Goal: Transaction & Acquisition: Purchase product/service

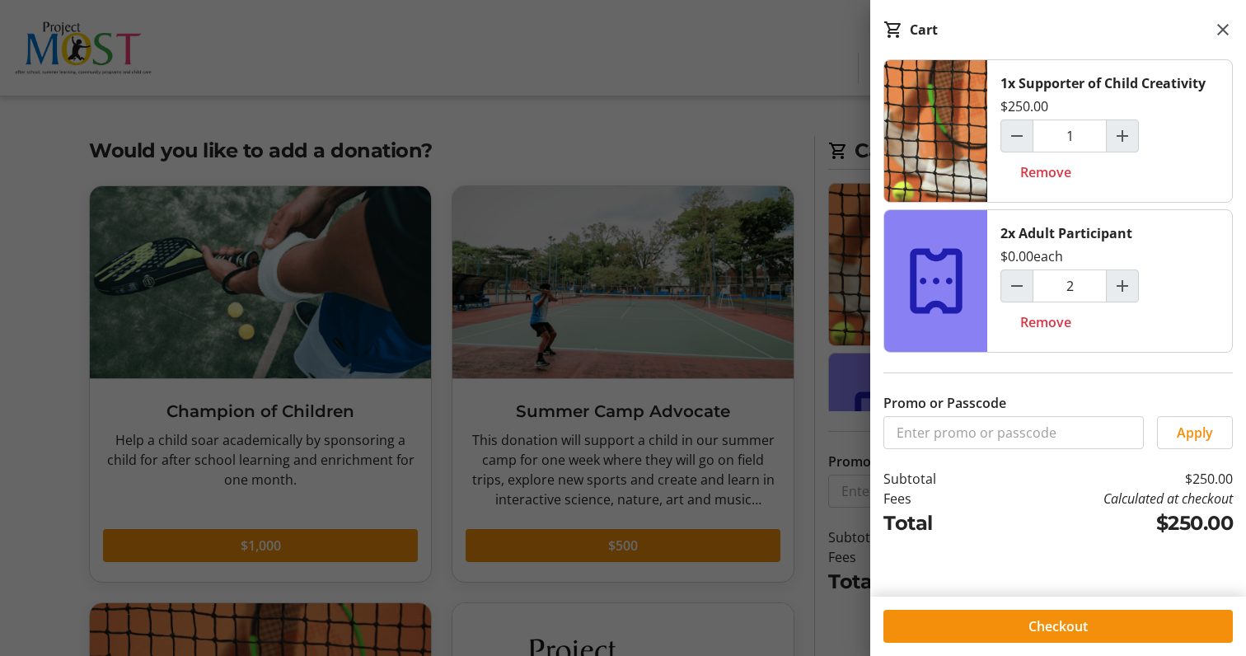
scroll to position [363, 0]
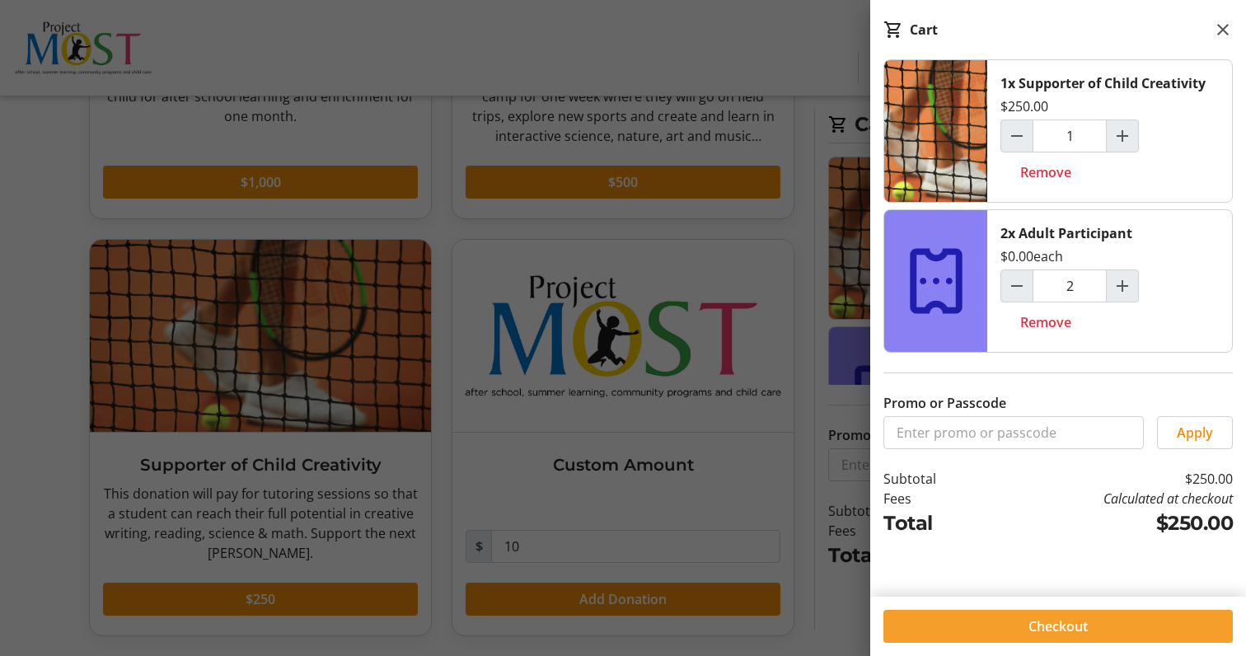
click at [1072, 628] on span "Checkout" at bounding box center [1057, 626] width 59 height 20
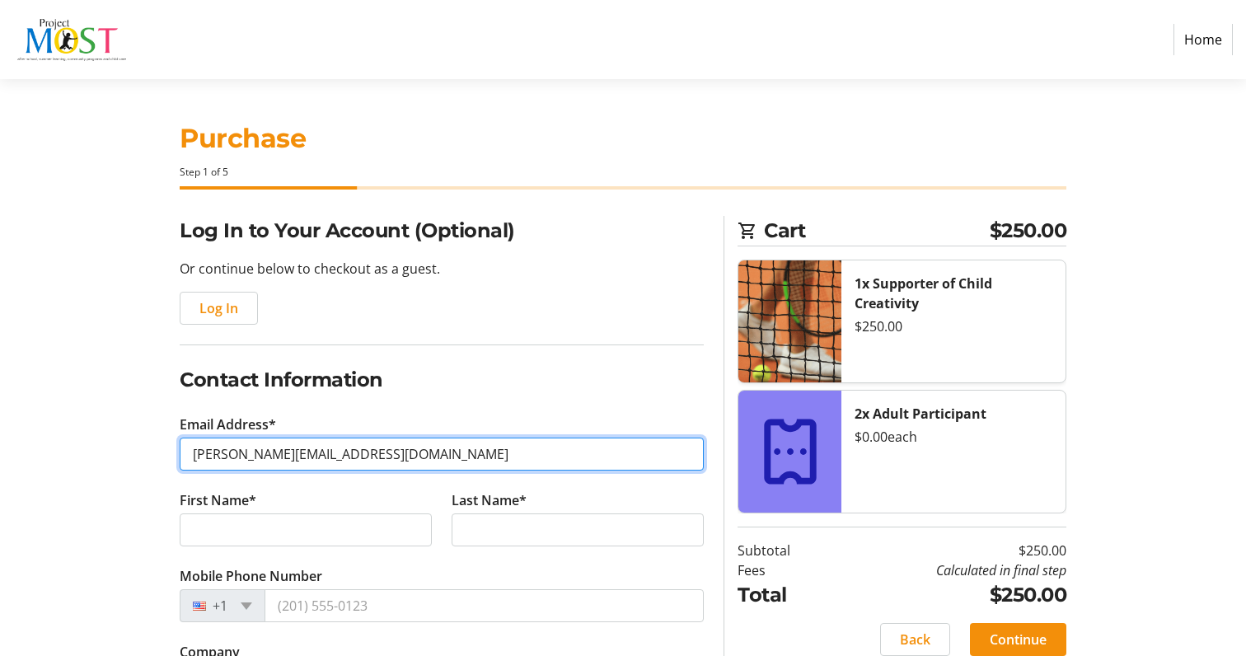
type input "[PERSON_NAME][EMAIL_ADDRESS][DOMAIN_NAME]"
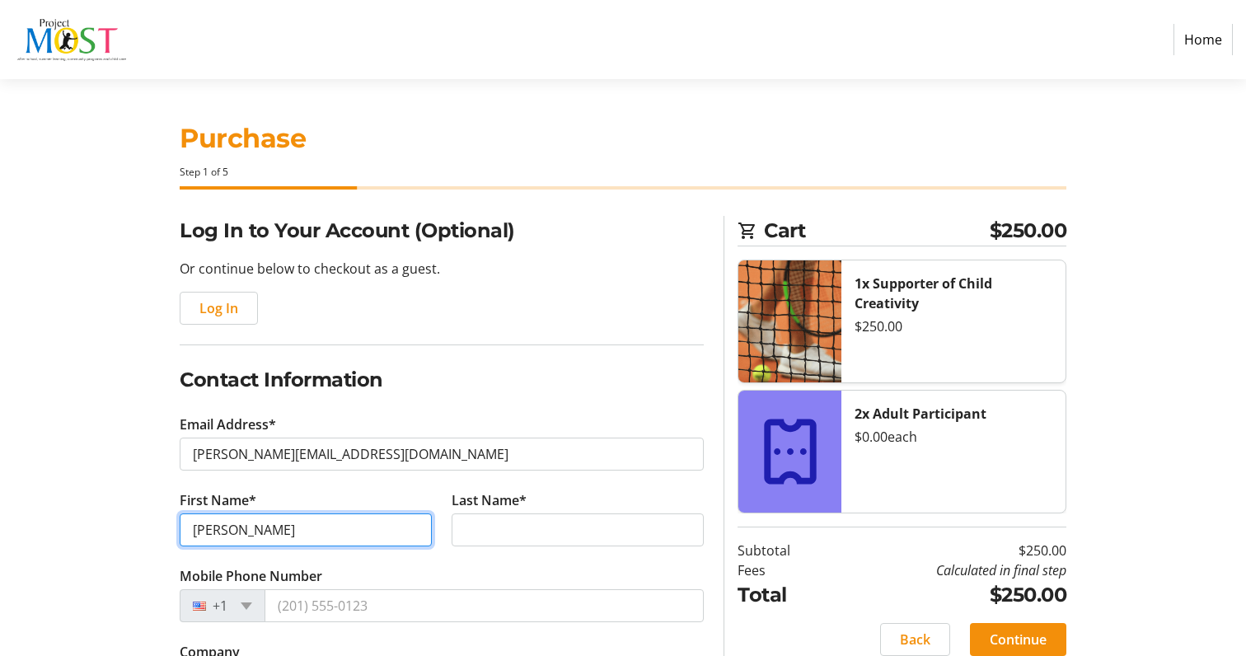
type input "[PERSON_NAME]"
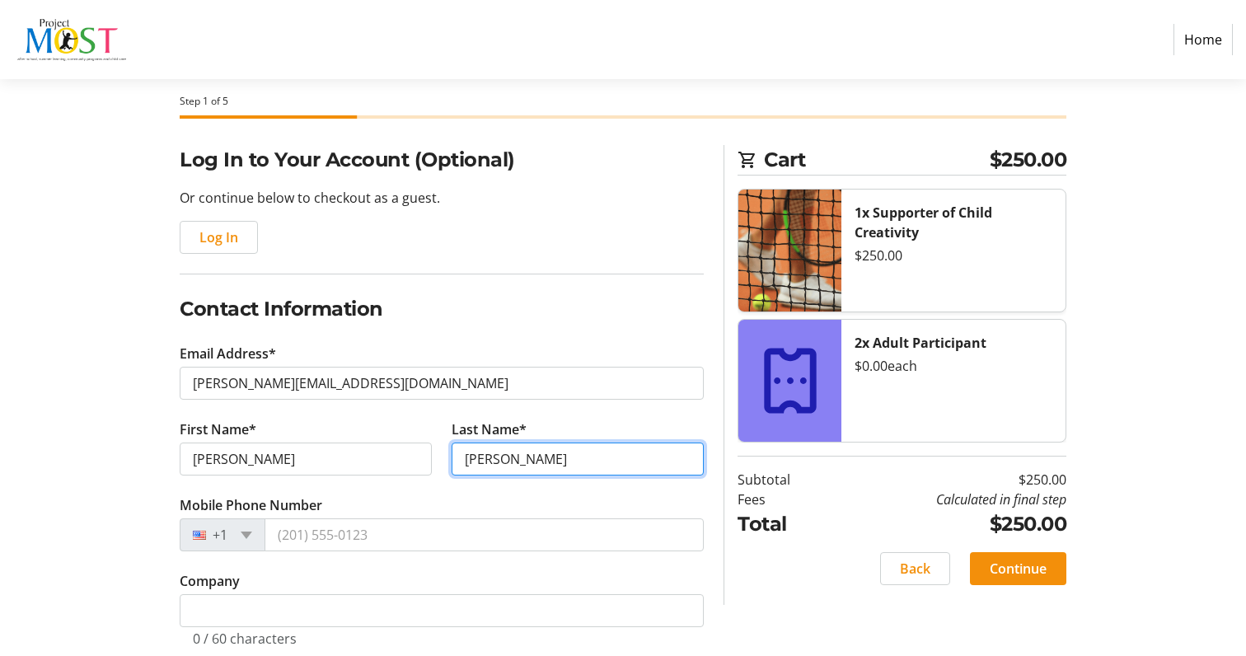
scroll to position [83, 0]
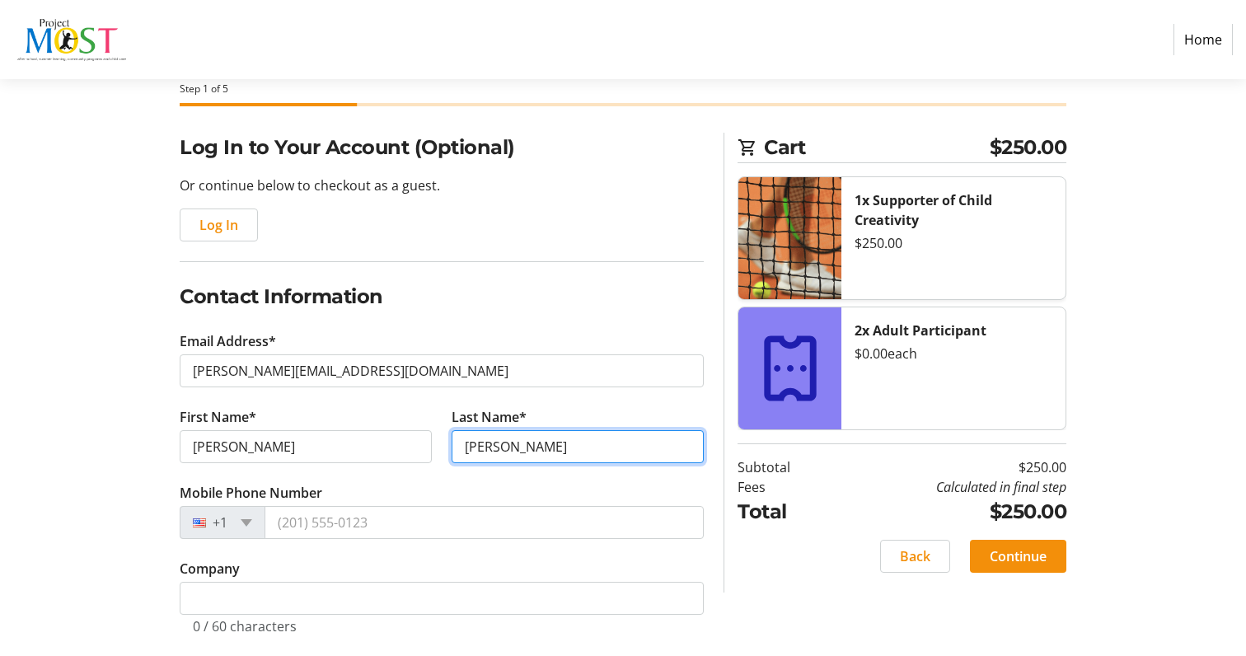
type input "[PERSON_NAME]"
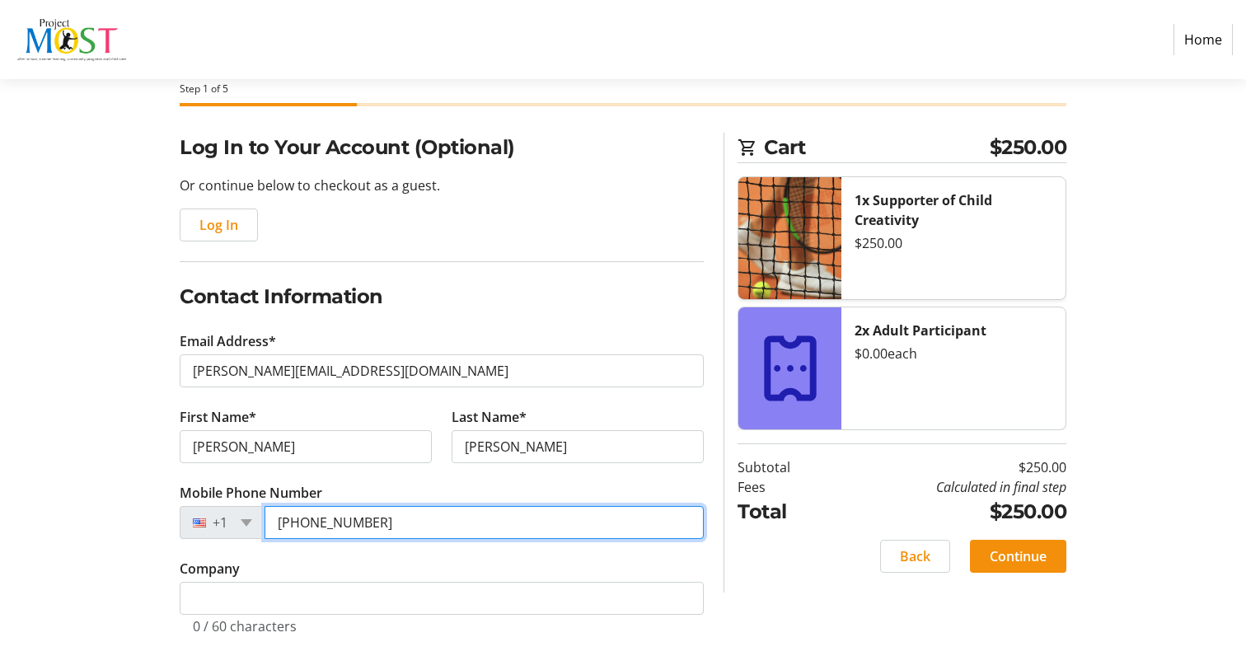
type input "[PHONE_NUMBER]"
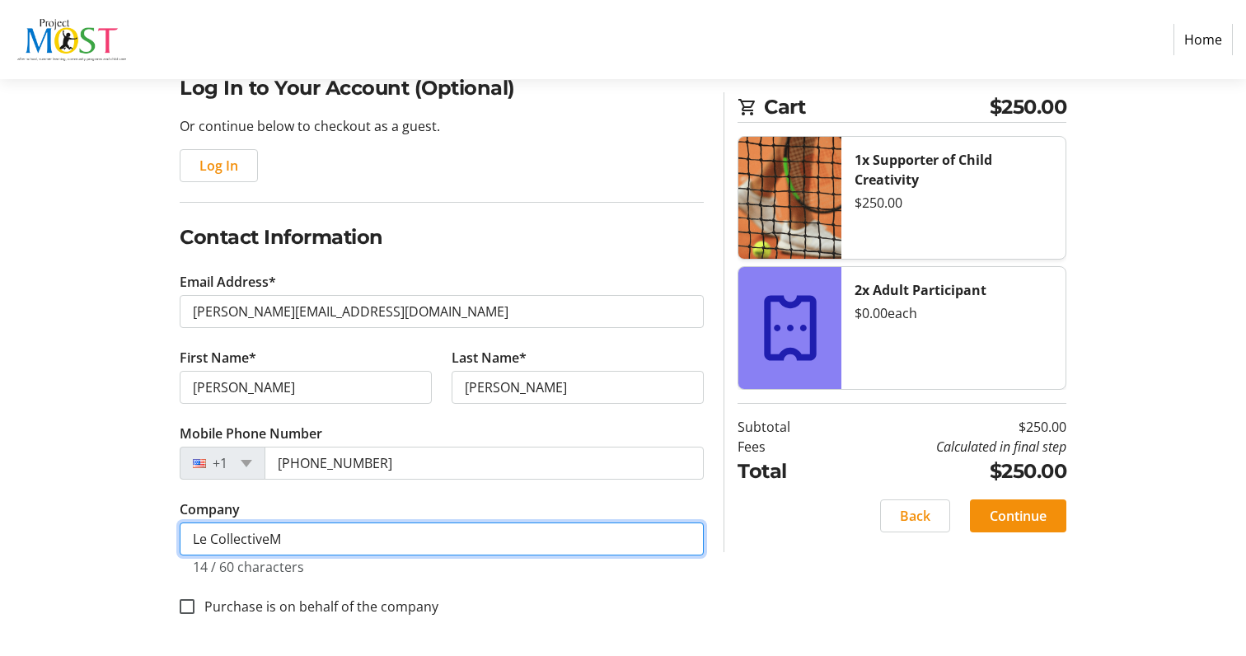
scroll to position [143, 0]
type input "Le CollectiveM"
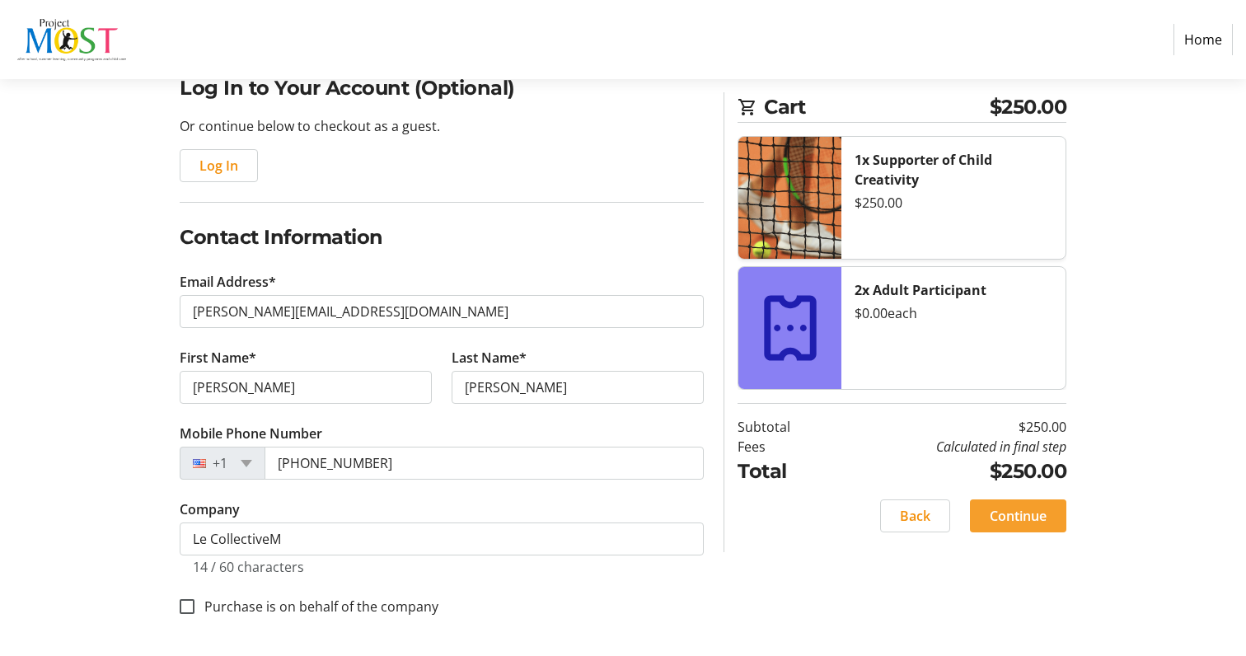
click at [1046, 518] on span "Continue" at bounding box center [1018, 516] width 57 height 20
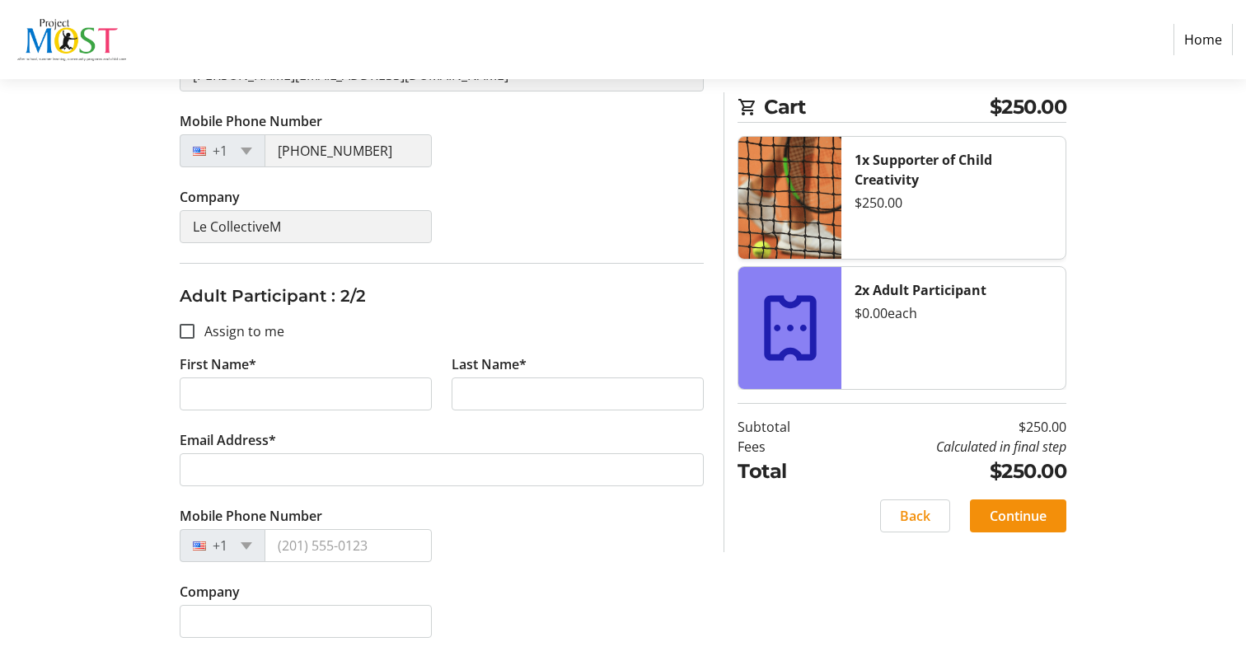
scroll to position [432, 0]
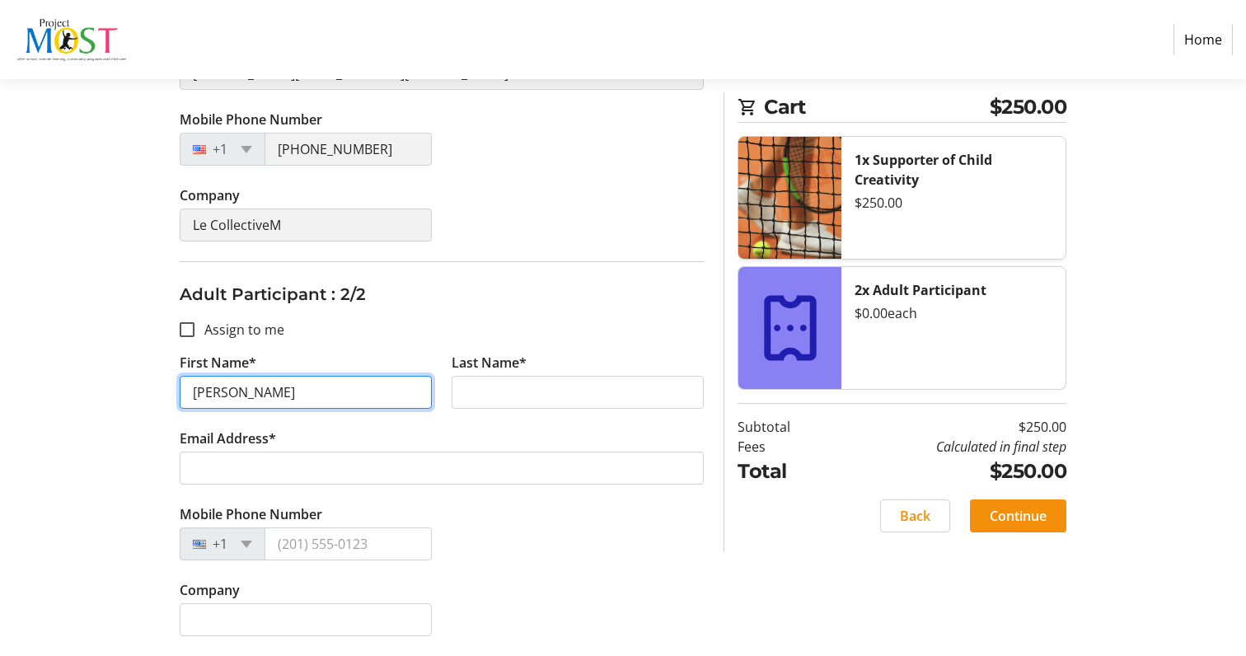
type input "[PERSON_NAME]"
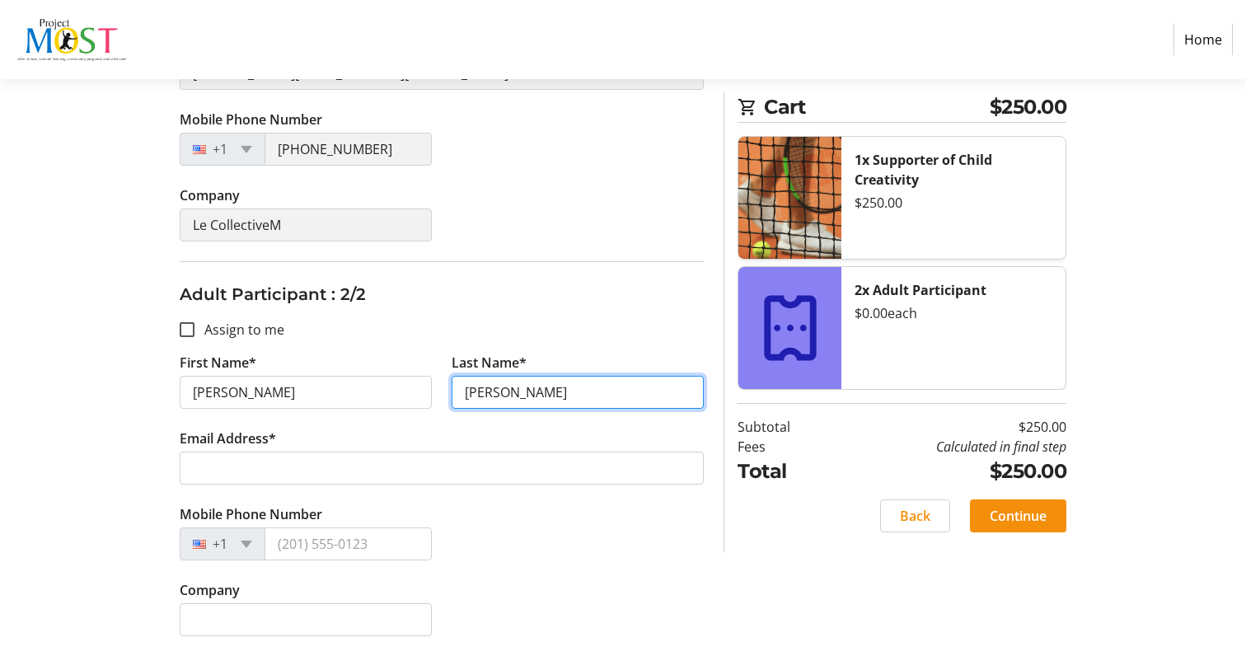
type input "[PERSON_NAME]"
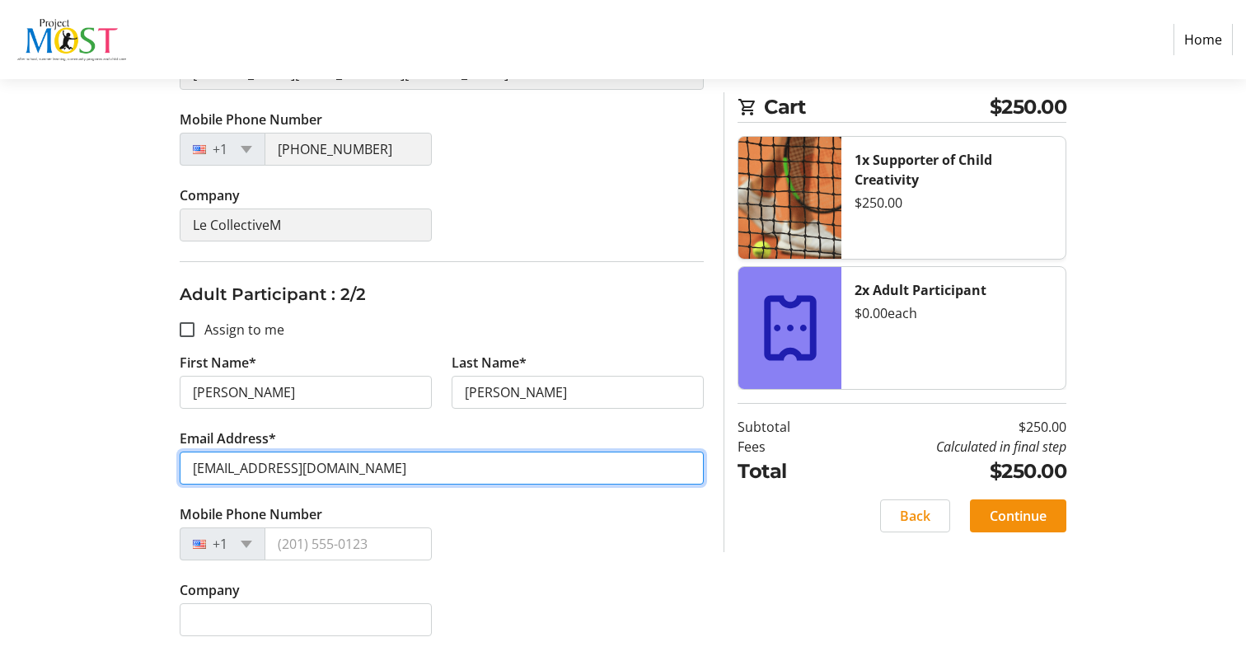
type input "[EMAIL_ADDRESS][DOMAIN_NAME]"
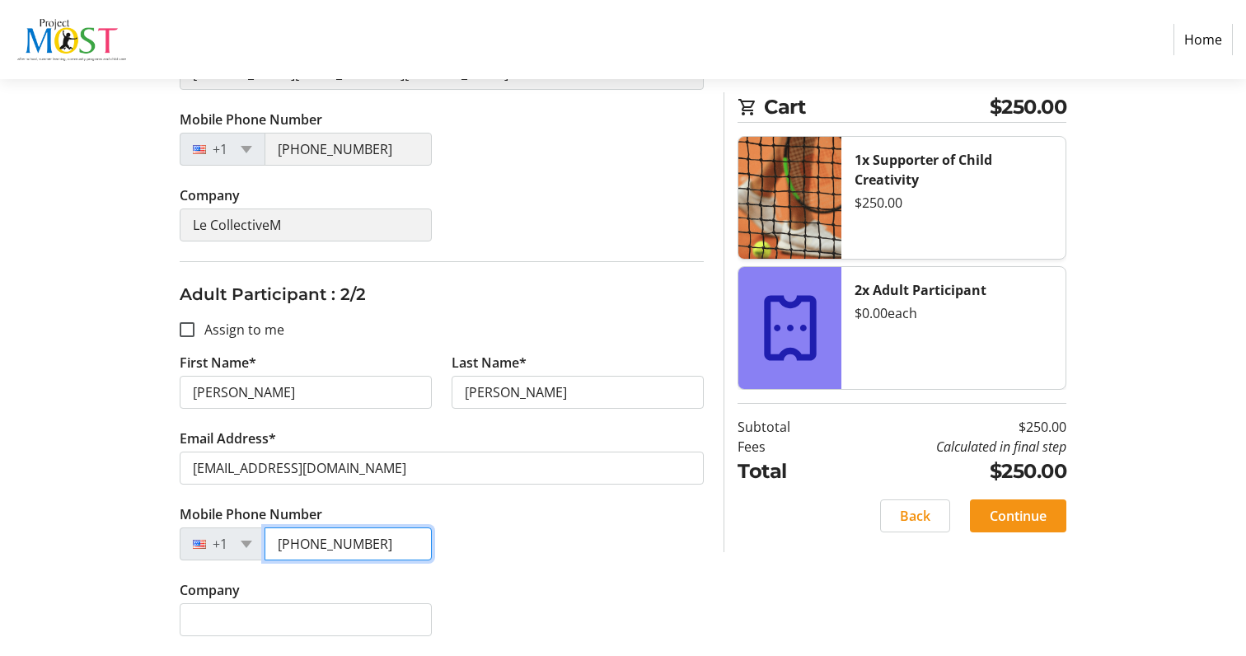
type input "[PHONE_NUMBER]"
click at [998, 527] on span at bounding box center [1018, 516] width 96 height 40
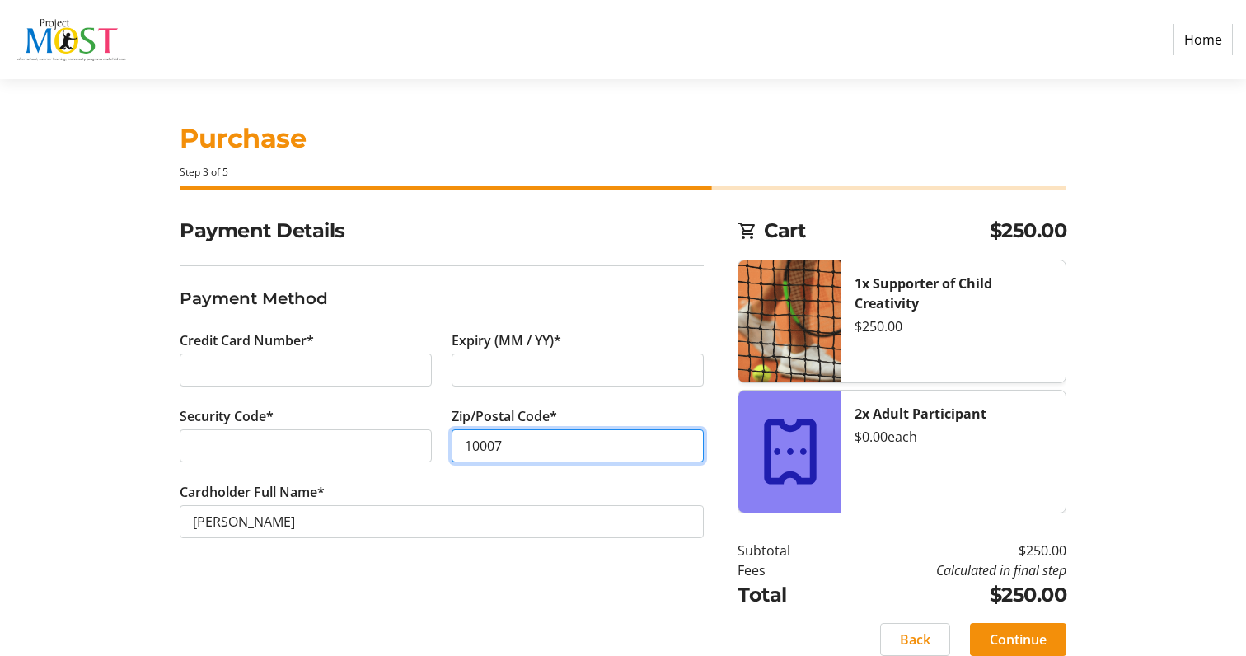
type input "10007"
click at [443, 555] on tr-form-field "Cardholder Full Name* [PERSON_NAME]" at bounding box center [442, 520] width 524 height 76
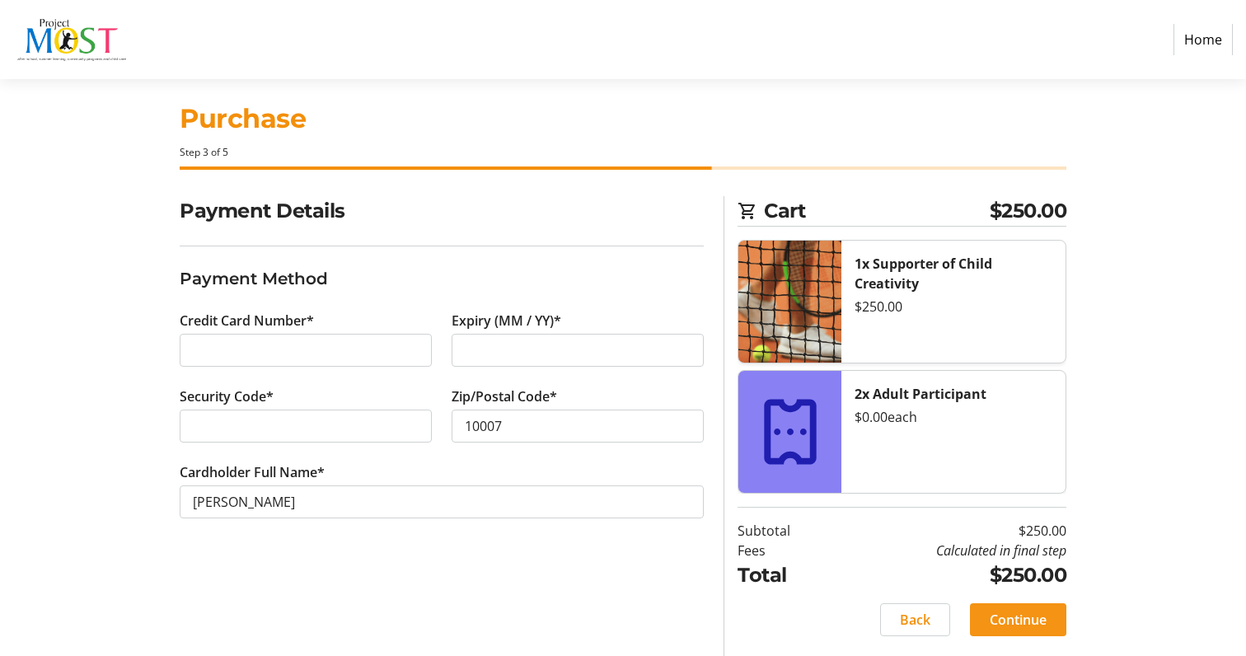
scroll to position [20, 0]
click at [1012, 627] on span "Continue" at bounding box center [1018, 620] width 57 height 20
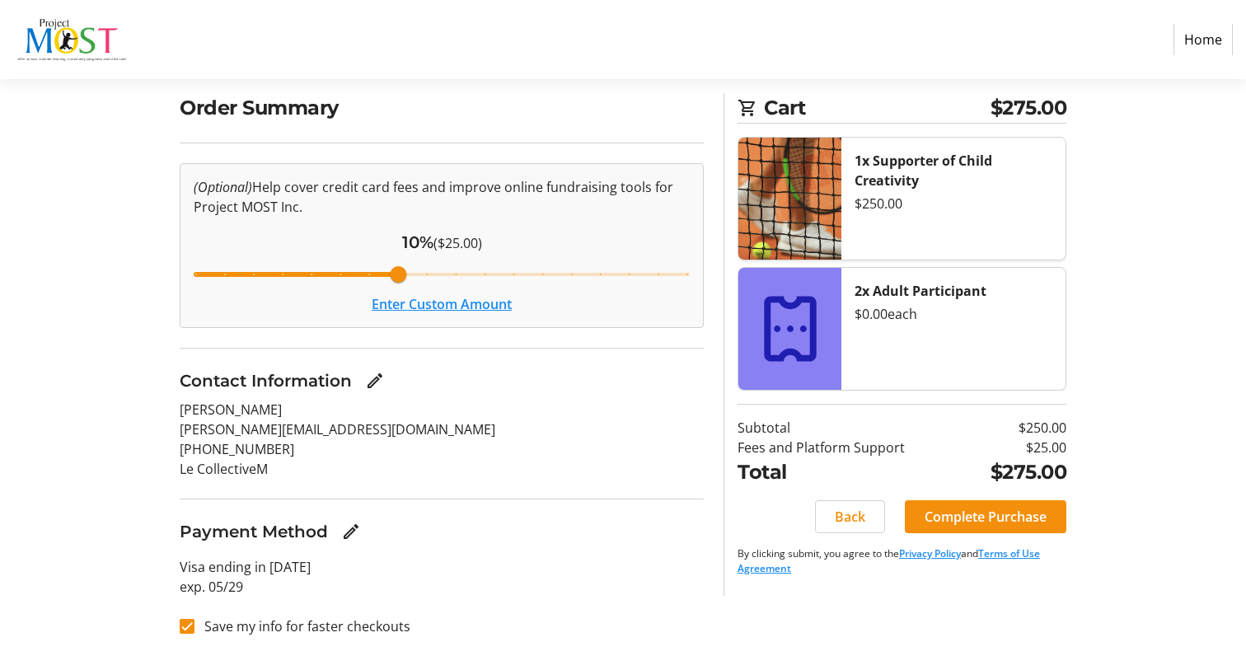
scroll to position [123, 0]
click at [992, 518] on span "Complete Purchase" at bounding box center [986, 517] width 122 height 20
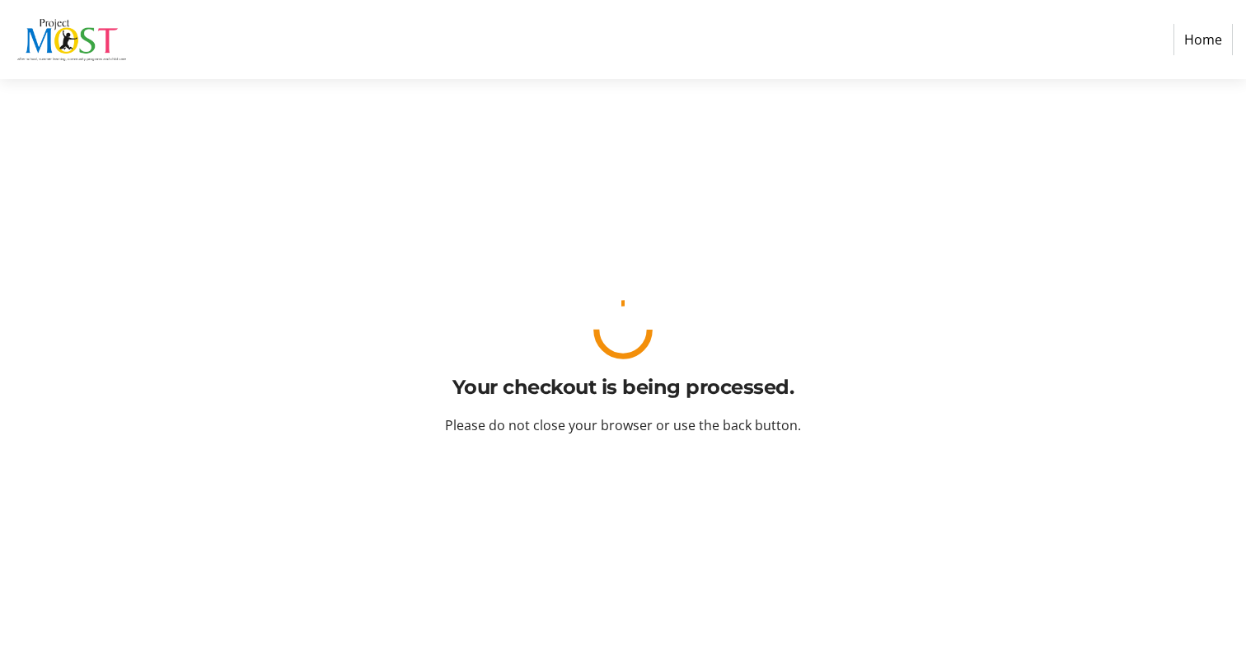
scroll to position [0, 0]
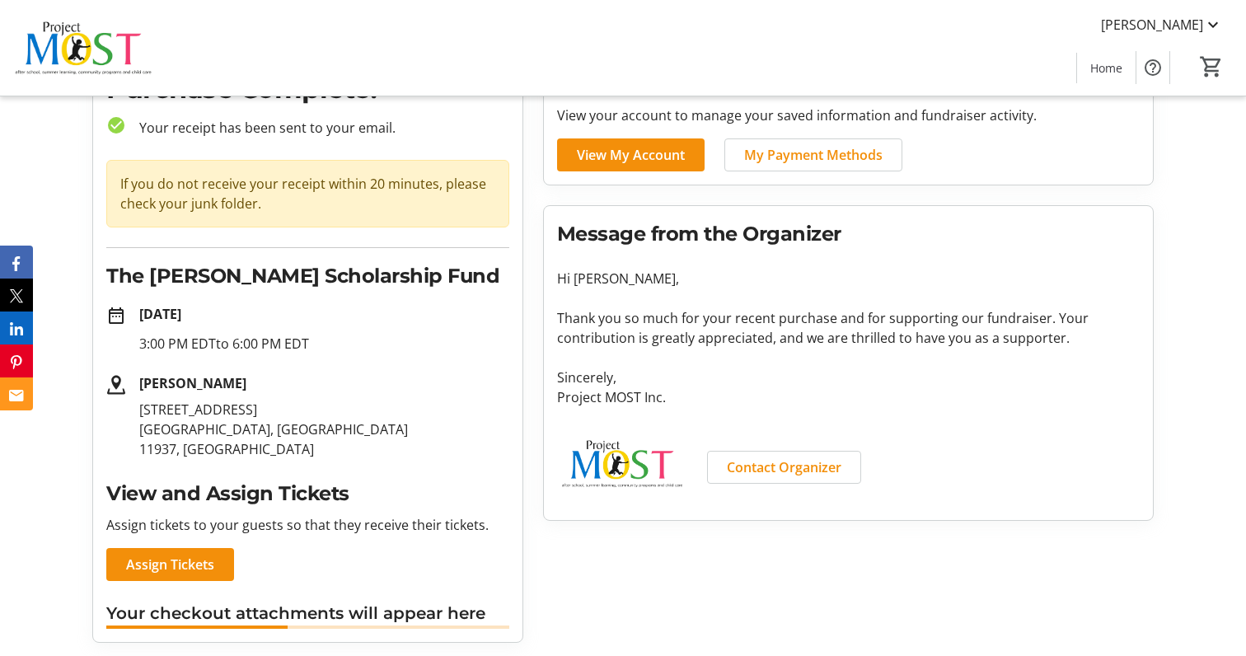
scroll to position [95, 0]
click at [181, 570] on span "Assign Tickets" at bounding box center [170, 565] width 88 height 20
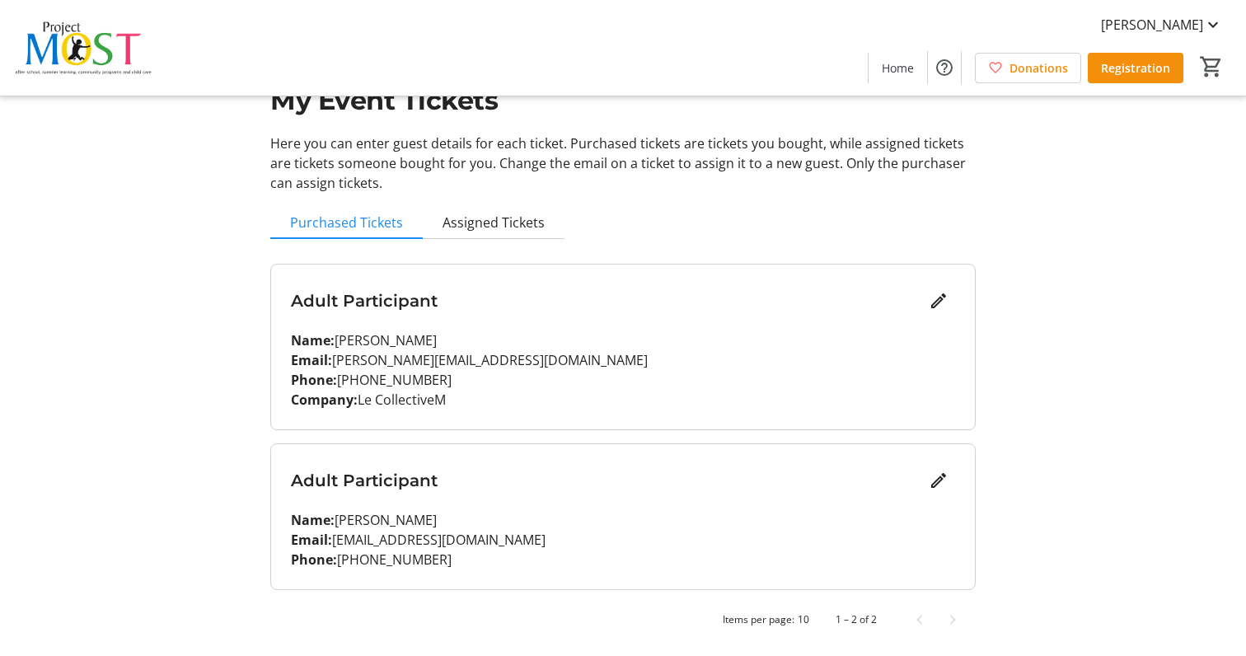
scroll to position [55, 0]
click at [513, 233] on span "Assigned Tickets" at bounding box center [494, 222] width 102 height 33
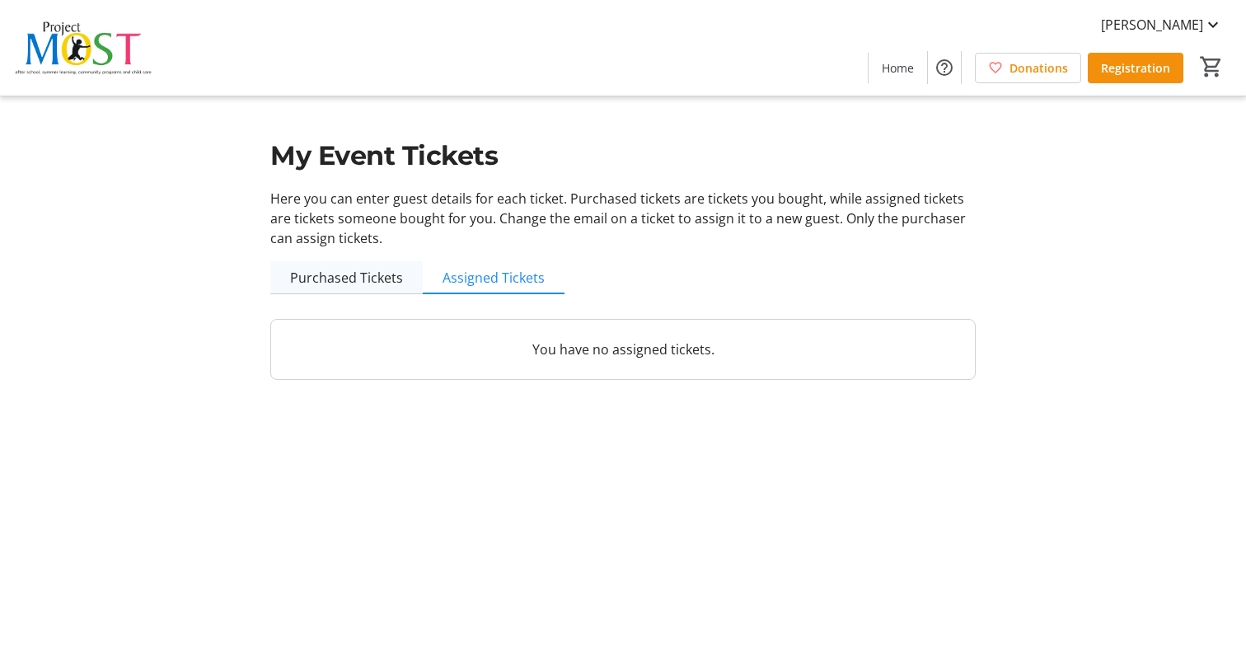
click at [335, 276] on span "Purchased Tickets" at bounding box center [346, 277] width 113 height 13
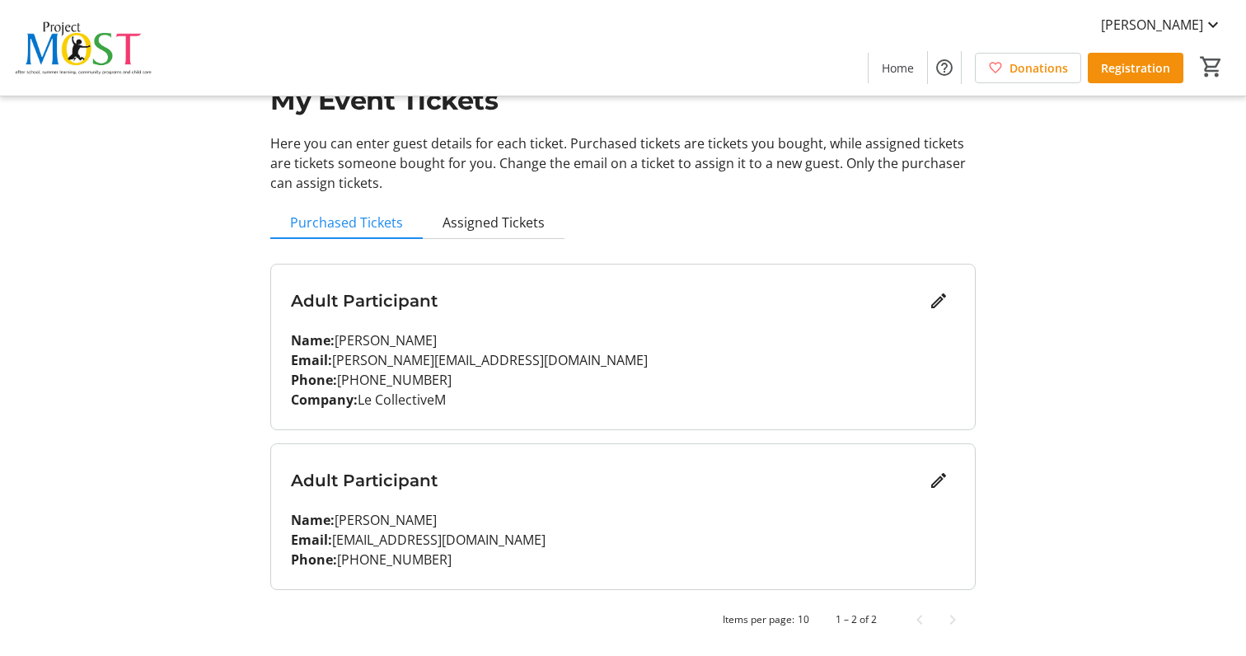
scroll to position [55, 0]
